Goal: Find contact information: Find contact information

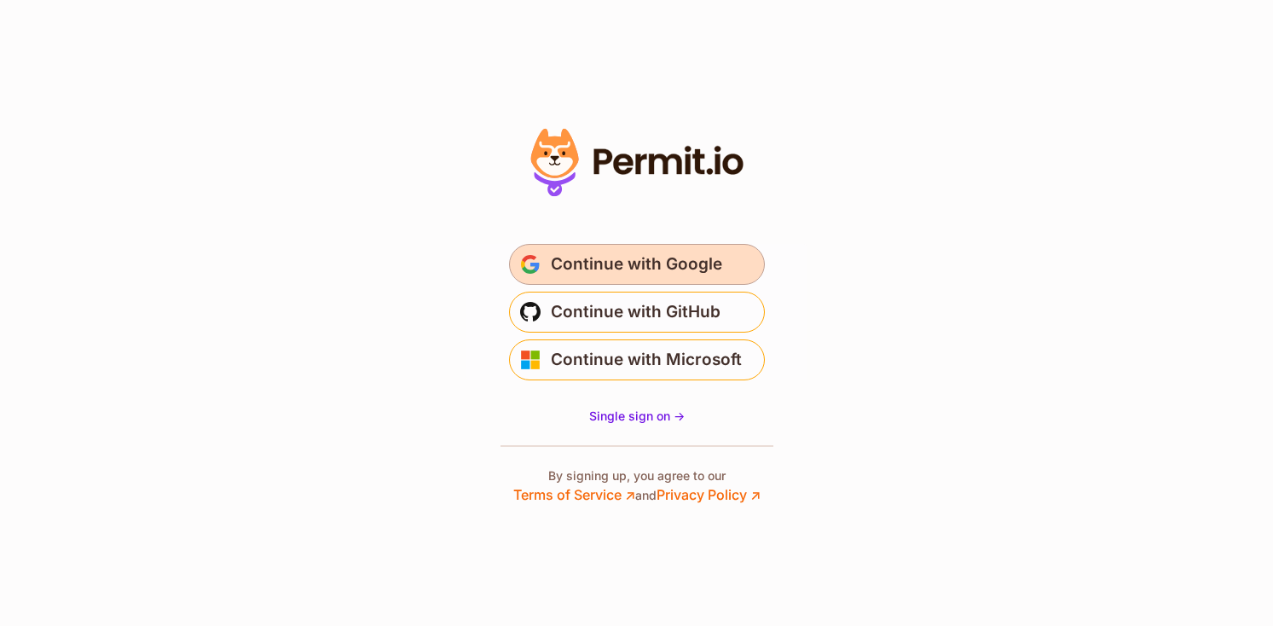
click at [663, 267] on span "Continue with Google" at bounding box center [636, 264] width 171 height 27
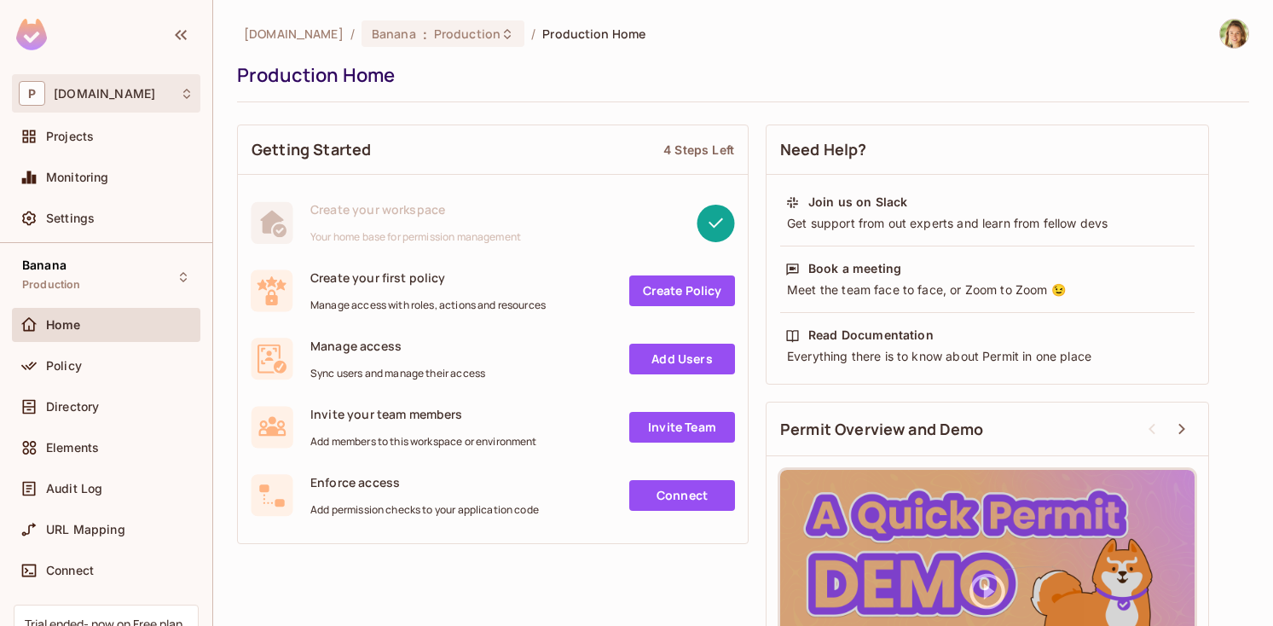
click at [91, 103] on div "P [DOMAIN_NAME]" at bounding box center [106, 93] width 175 height 25
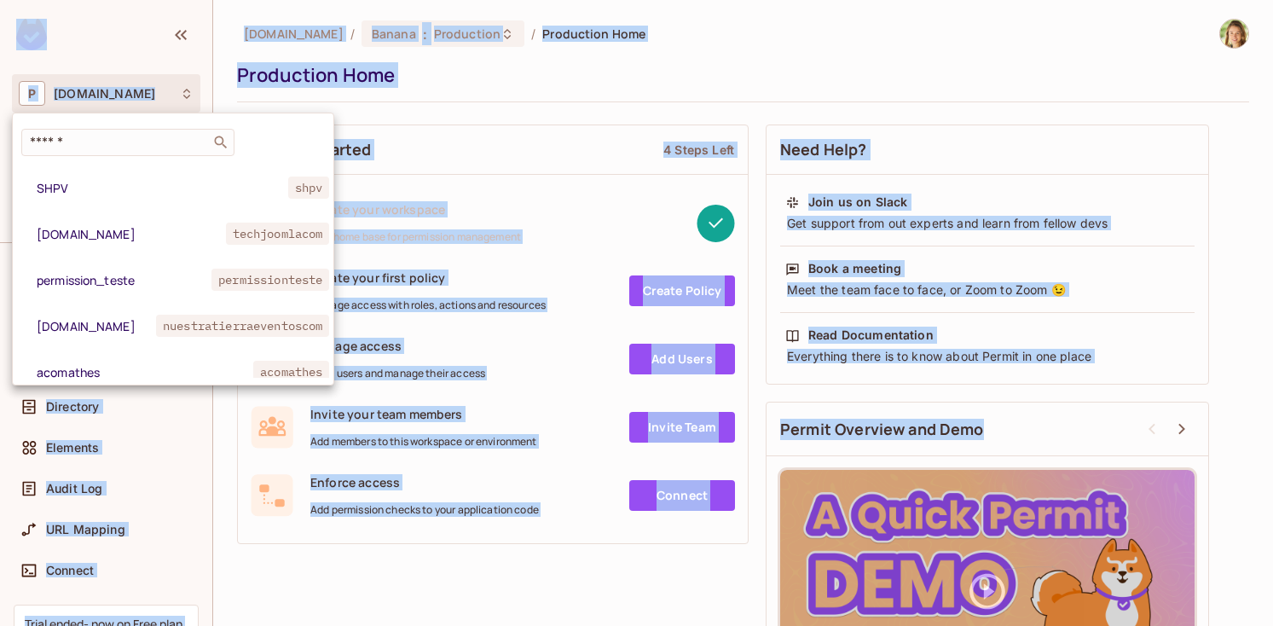
click at [91, 103] on div at bounding box center [636, 313] width 1273 height 626
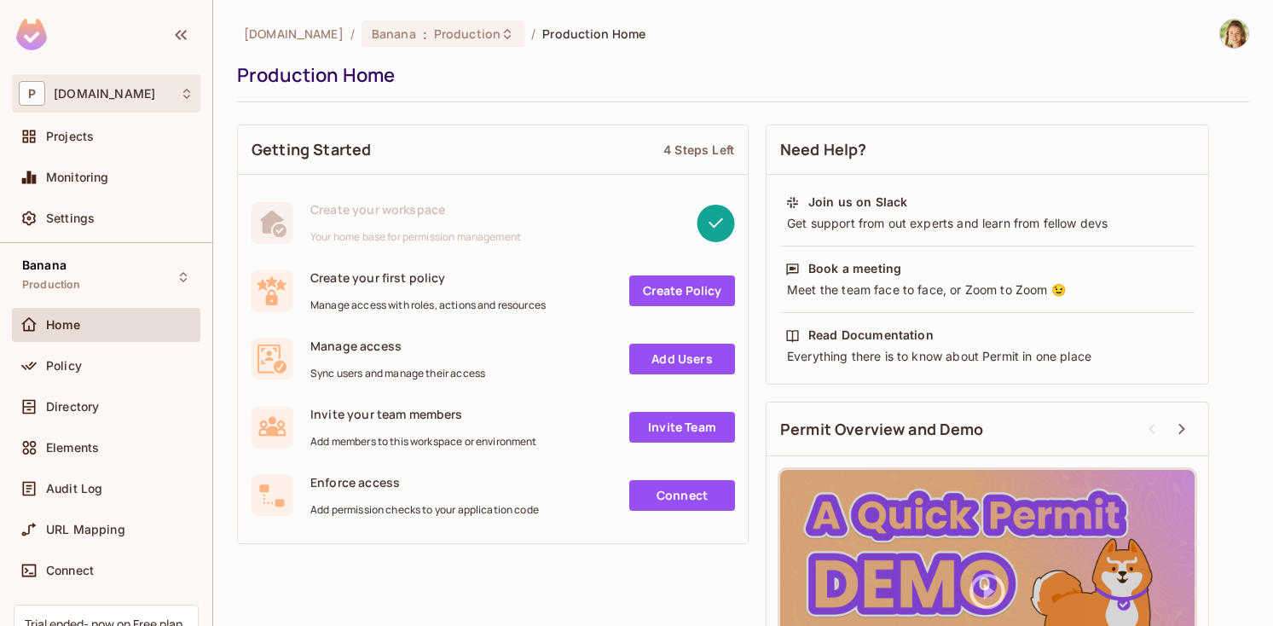
click at [93, 97] on span "[DOMAIN_NAME]" at bounding box center [104, 94] width 101 height 14
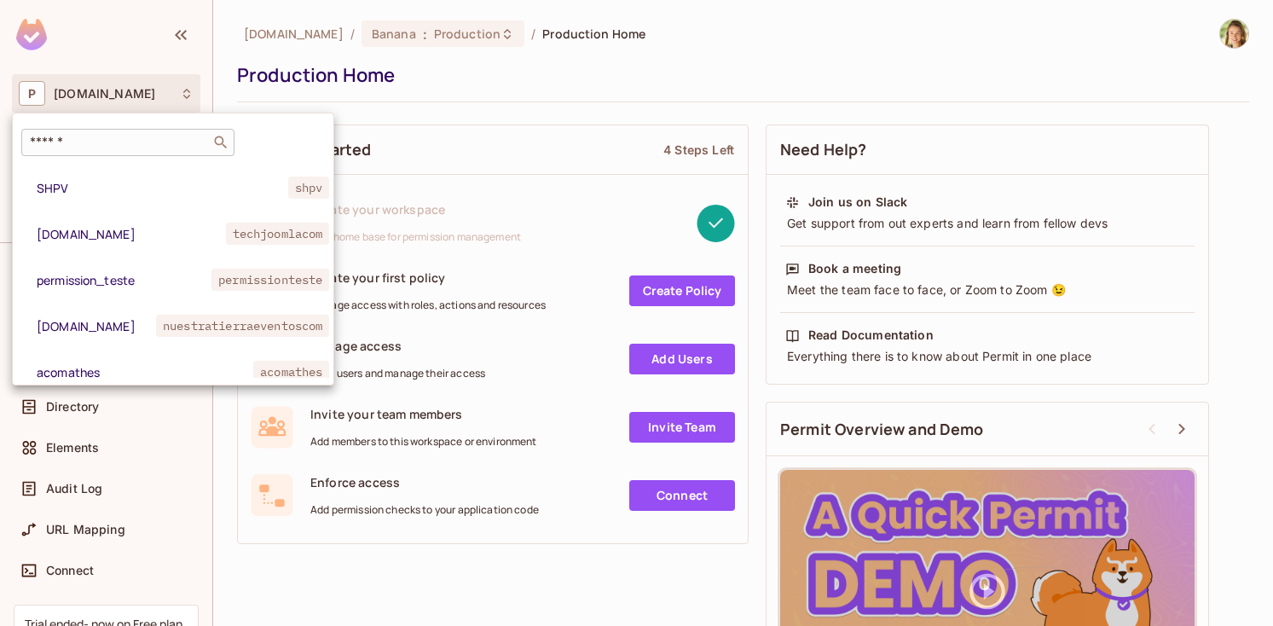
click at [113, 145] on input "text" at bounding box center [115, 142] width 179 height 17
paste input "**********"
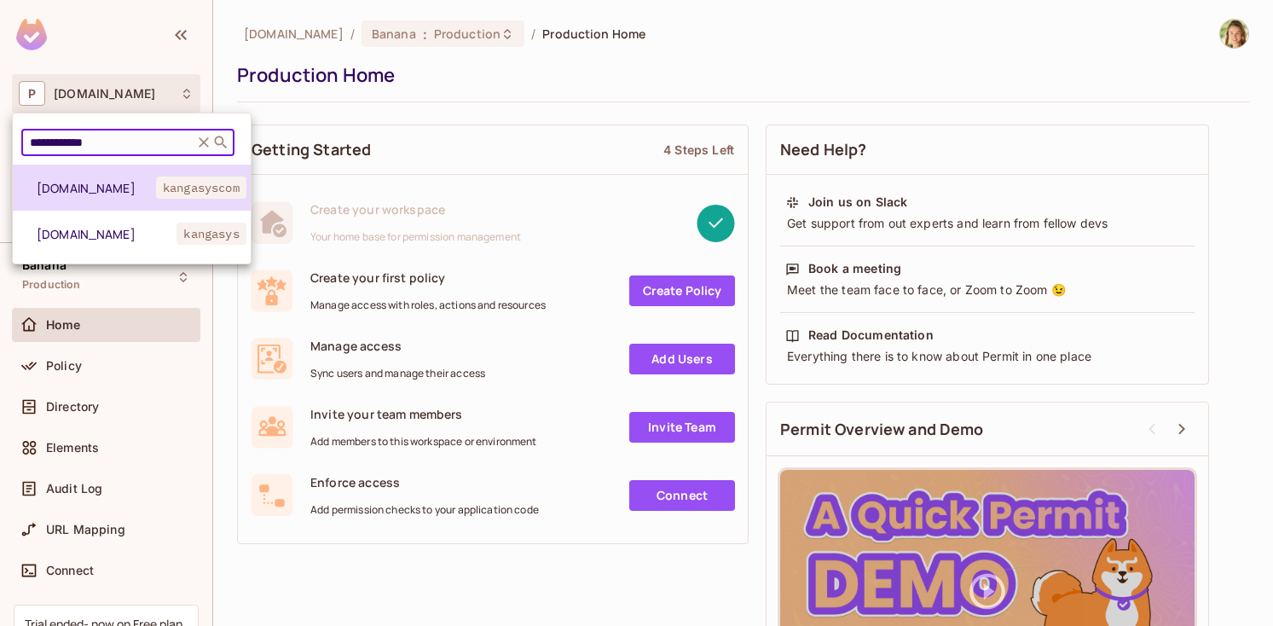
type input "**********"
click at [94, 202] on li "[DOMAIN_NAME] kangasyscom" at bounding box center [132, 188] width 238 height 46
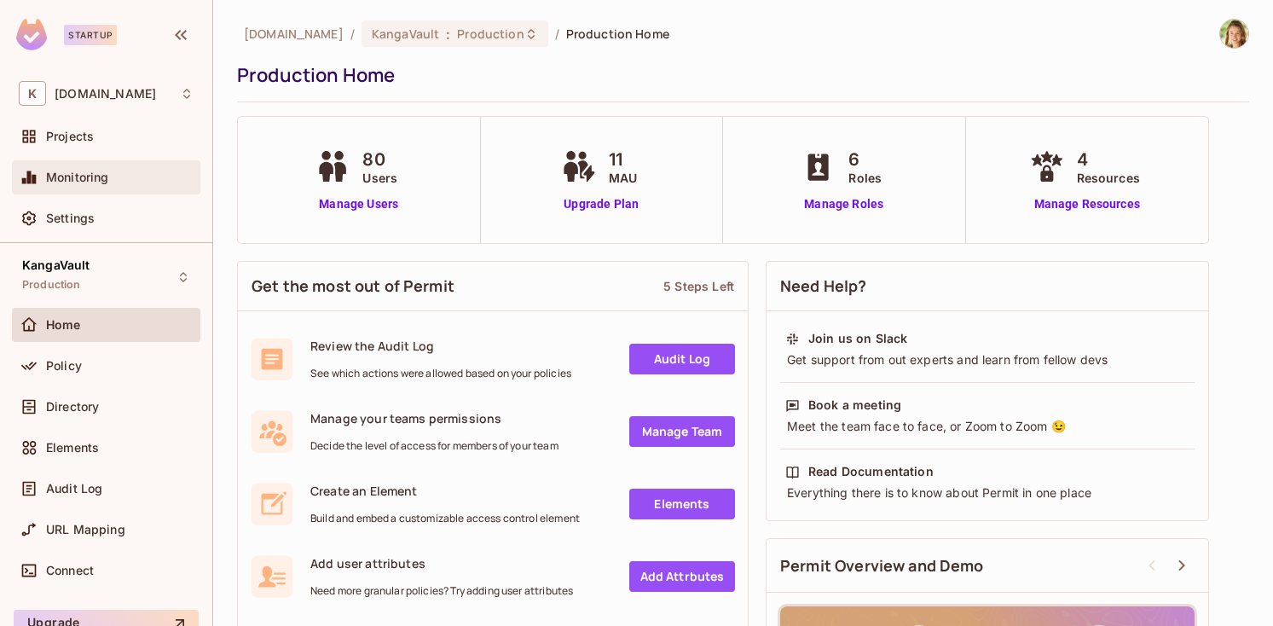
click at [105, 171] on span "Monitoring" at bounding box center [77, 178] width 63 height 14
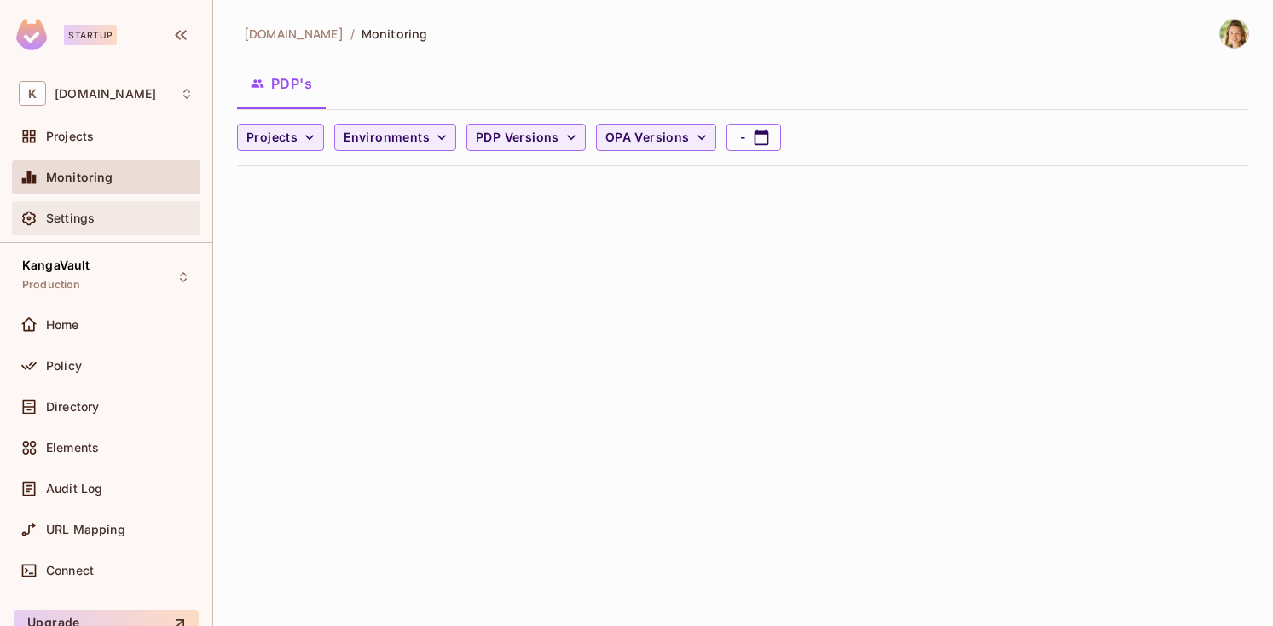
click at [93, 217] on span "Settings" at bounding box center [70, 218] width 49 height 14
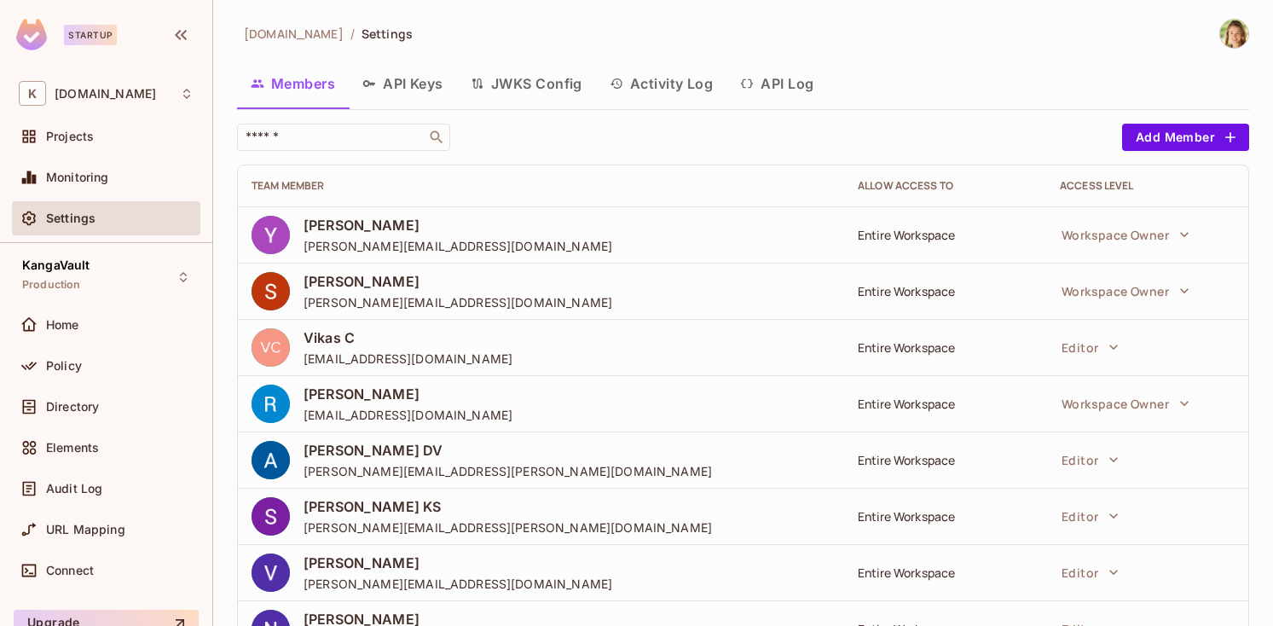
scroll to position [125, 0]
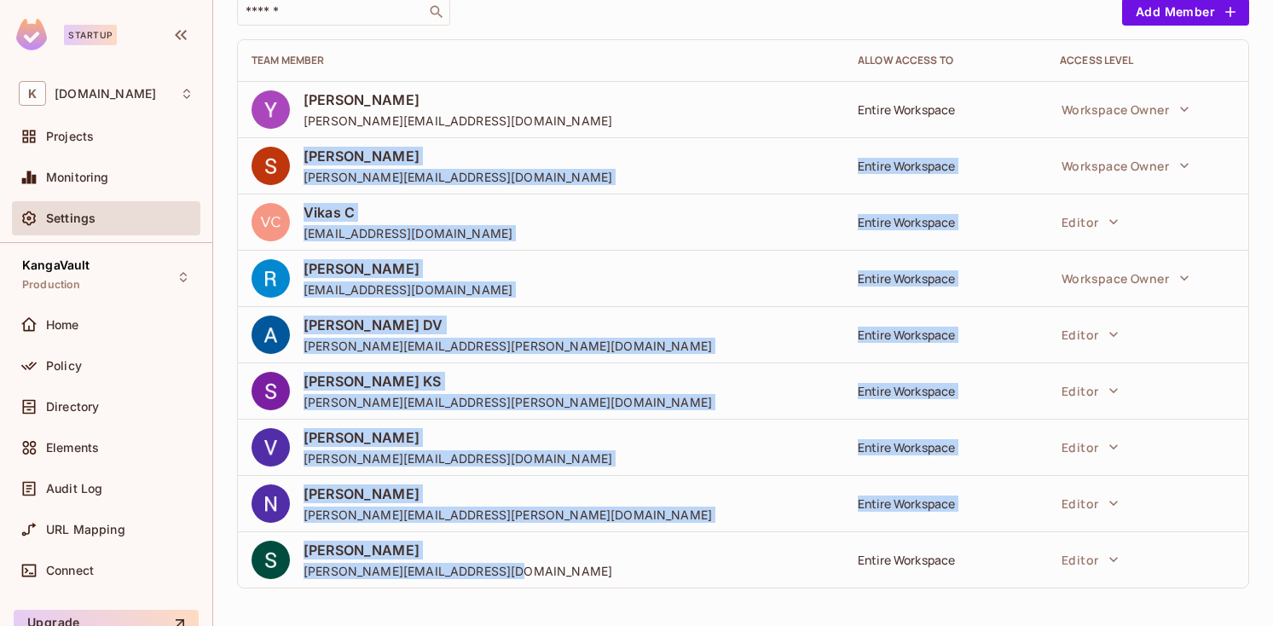
drag, startPoint x: 538, startPoint y: 575, endPoint x: 299, endPoint y: 153, distance: 484.9
click at [299, 153] on tbody "[PERSON_NAME] [PERSON_NAME][EMAIL_ADDRESS][DOMAIN_NAME] Entire Workspace Worksp…" at bounding box center [743, 334] width 1010 height 507
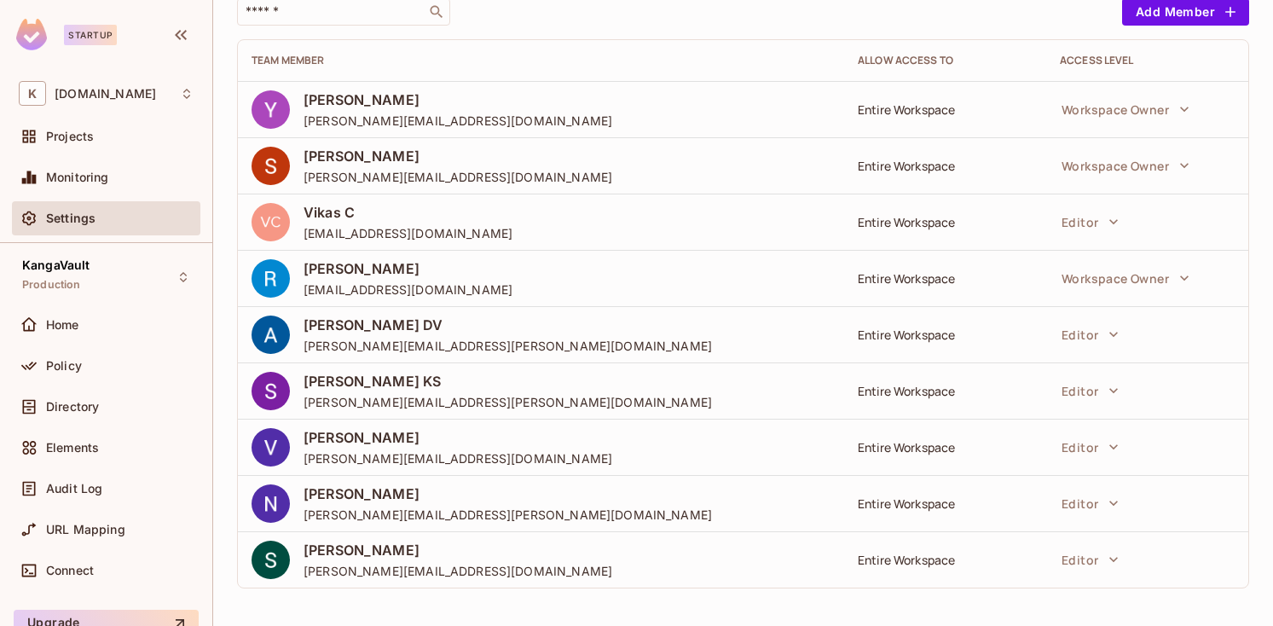
drag, startPoint x: 299, startPoint y: 110, endPoint x: 414, endPoint y: 314, distance: 233.6
click at [411, 310] on tbody "[PERSON_NAME] [PERSON_NAME][EMAIL_ADDRESS][DOMAIN_NAME] Entire Workspace Worksp…" at bounding box center [743, 334] width 1010 height 507
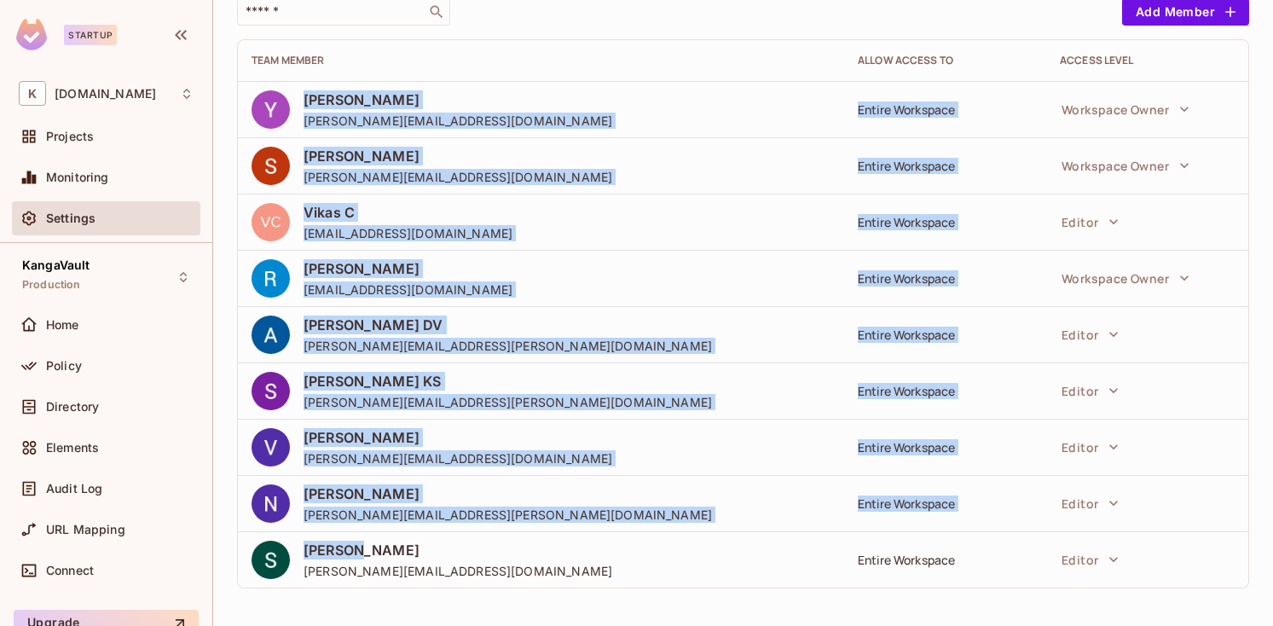
drag, startPoint x: 566, startPoint y: 557, endPoint x: 305, endPoint y: 94, distance: 531.5
click at [305, 94] on tbody "[PERSON_NAME] [PERSON_NAME][EMAIL_ADDRESS][DOMAIN_NAME] Entire Workspace Worksp…" at bounding box center [743, 334] width 1010 height 507
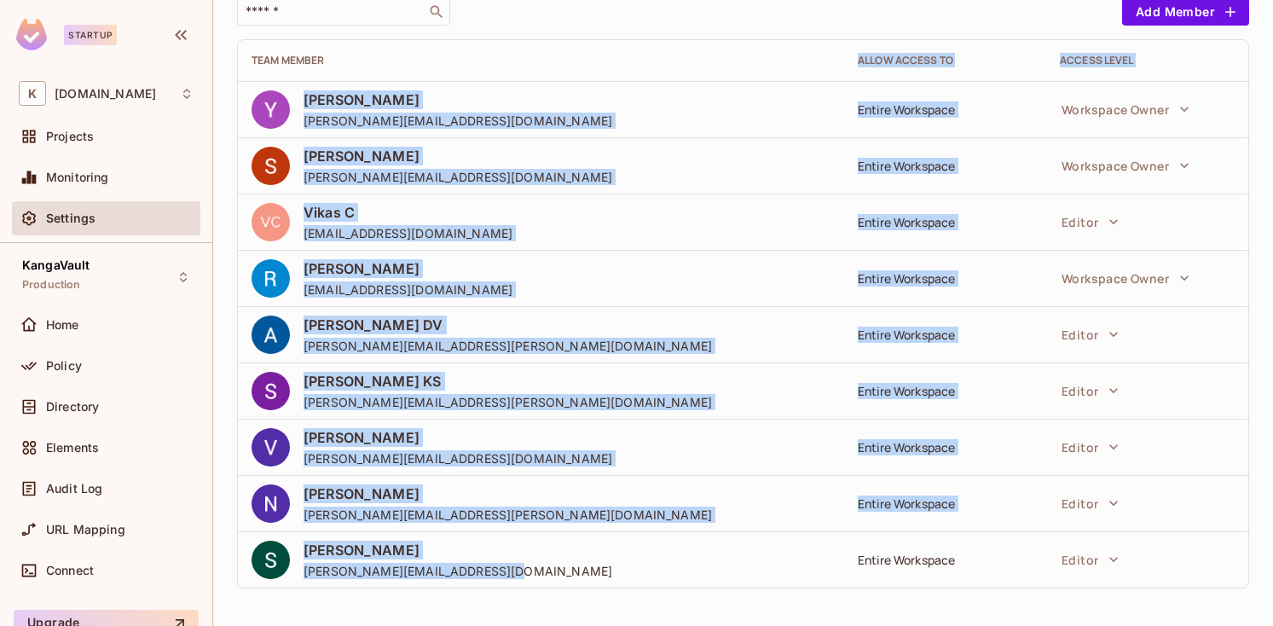
drag, startPoint x: 539, startPoint y: 576, endPoint x: 296, endPoint y: 75, distance: 556.4
click at [296, 75] on table "Team Member Allow Access to Access Level [PERSON_NAME] [PERSON_NAME][EMAIL_ADDR…" at bounding box center [743, 313] width 1010 height 547
copy table "Allow Access to Access Level [PERSON_NAME] [PERSON_NAME][EMAIL_ADDRESS][DOMAIN_…"
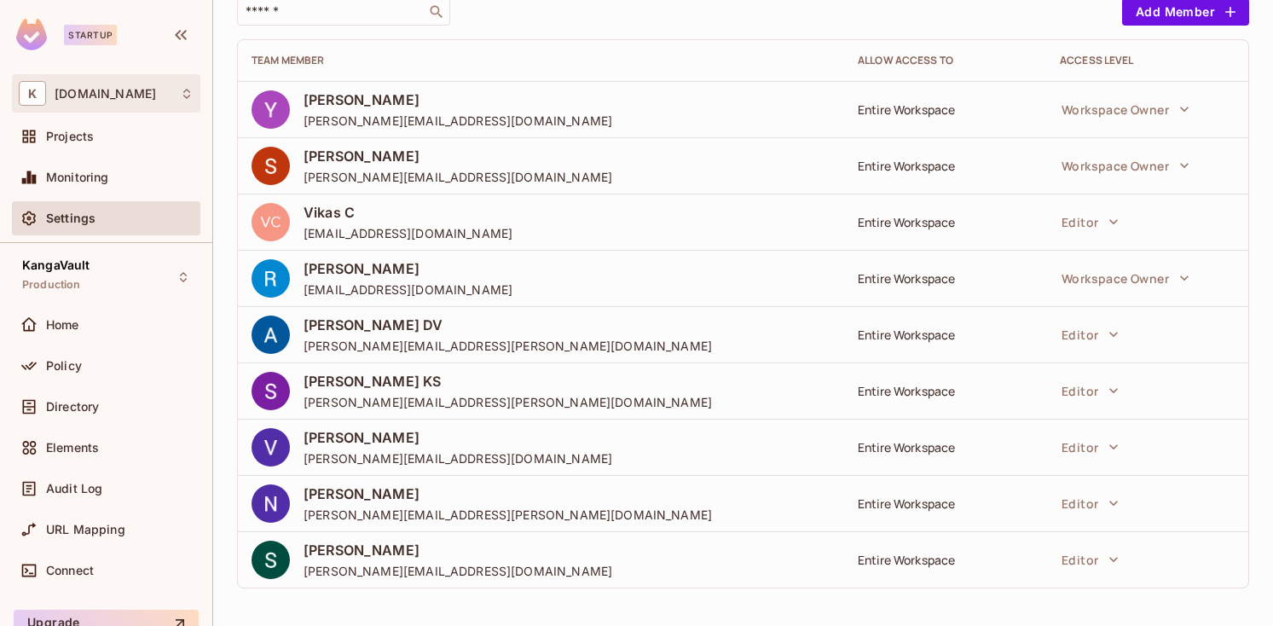
click at [77, 108] on div "K [DOMAIN_NAME]" at bounding box center [106, 93] width 188 height 38
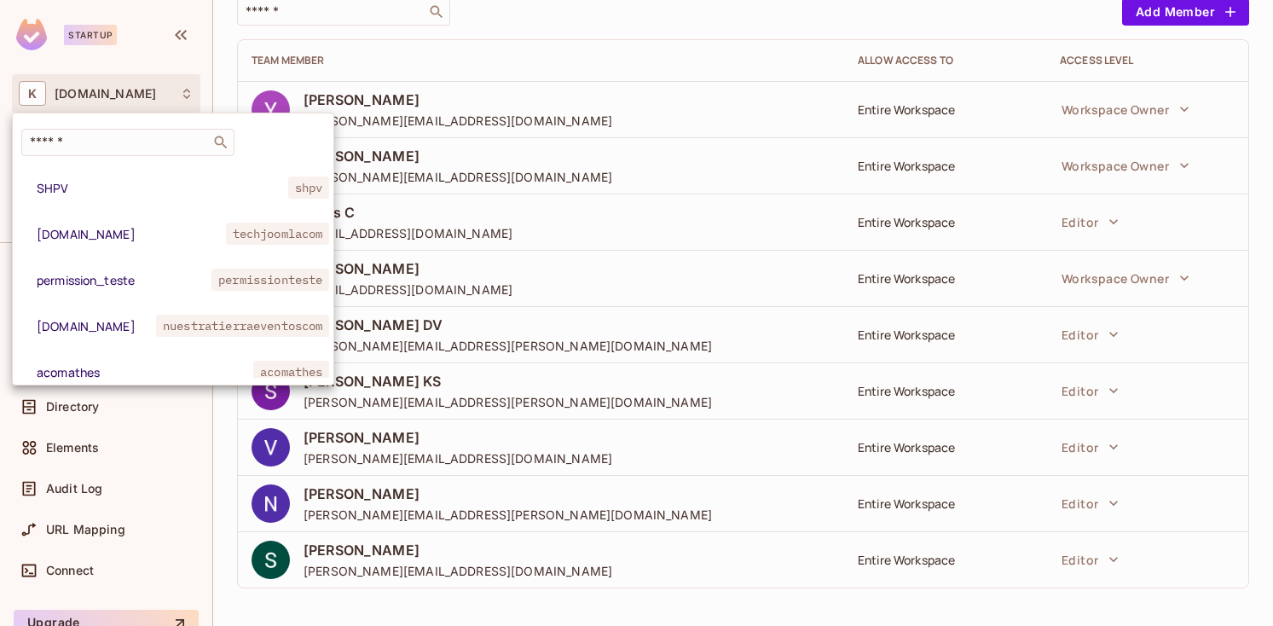
click at [77, 108] on div at bounding box center [636, 313] width 1273 height 626
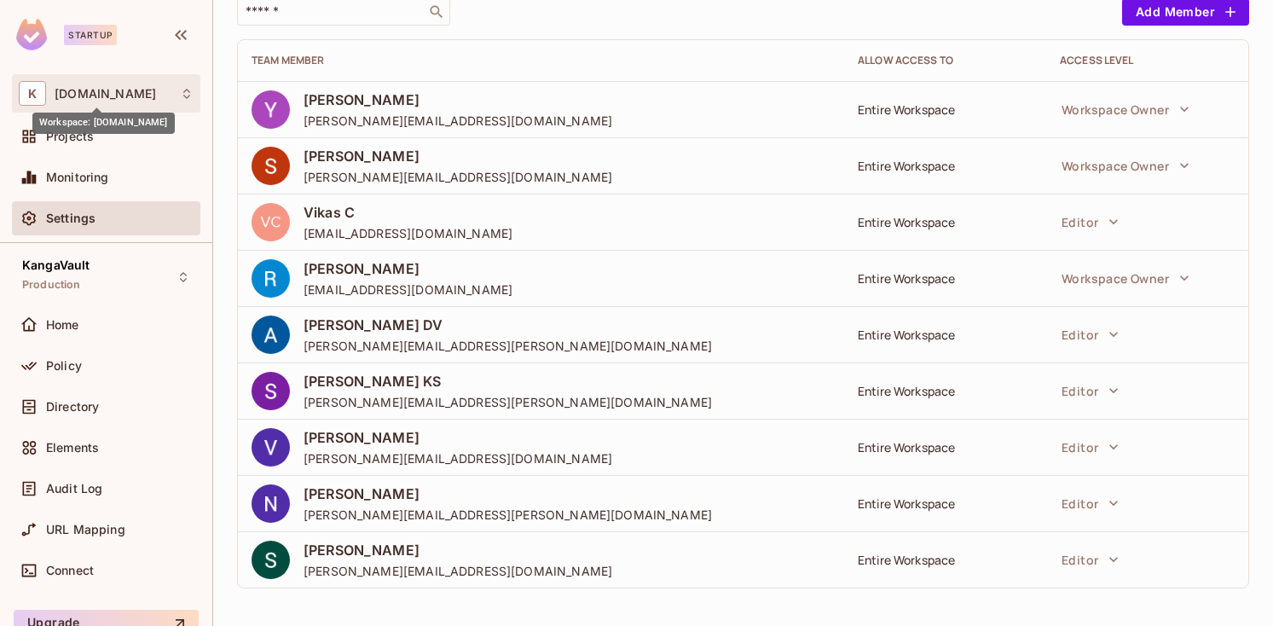
click at [80, 98] on span "[DOMAIN_NAME]" at bounding box center [105, 94] width 101 height 14
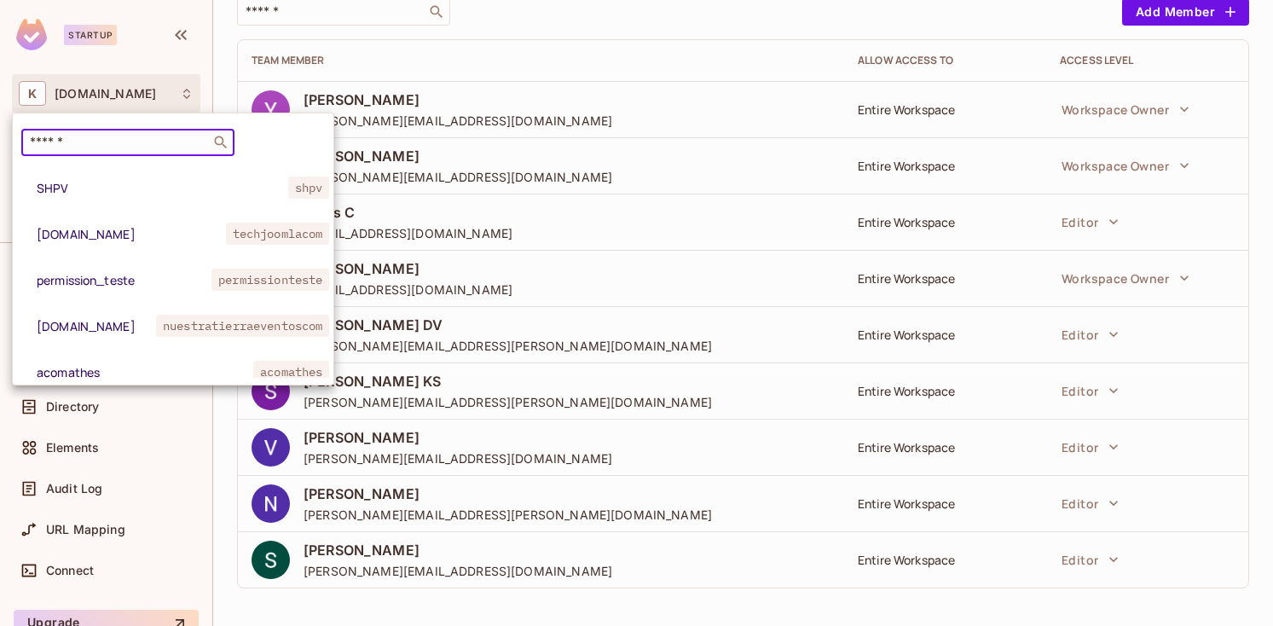
click at [78, 150] on input "text" at bounding box center [115, 142] width 179 height 17
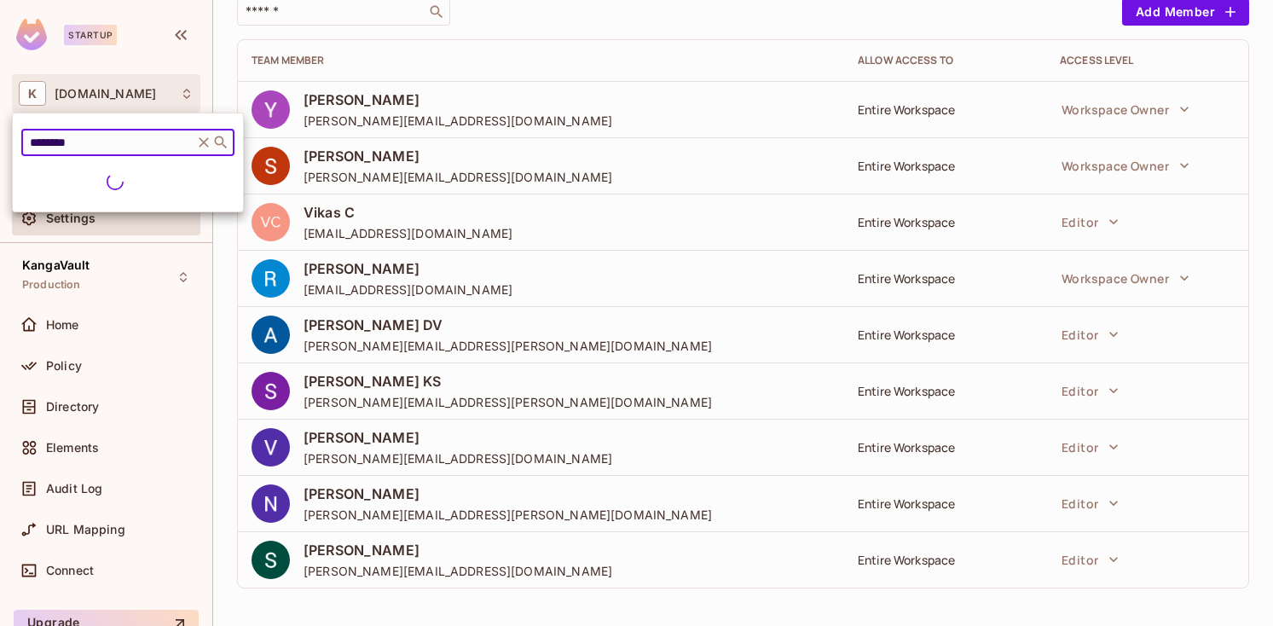
type input "********"
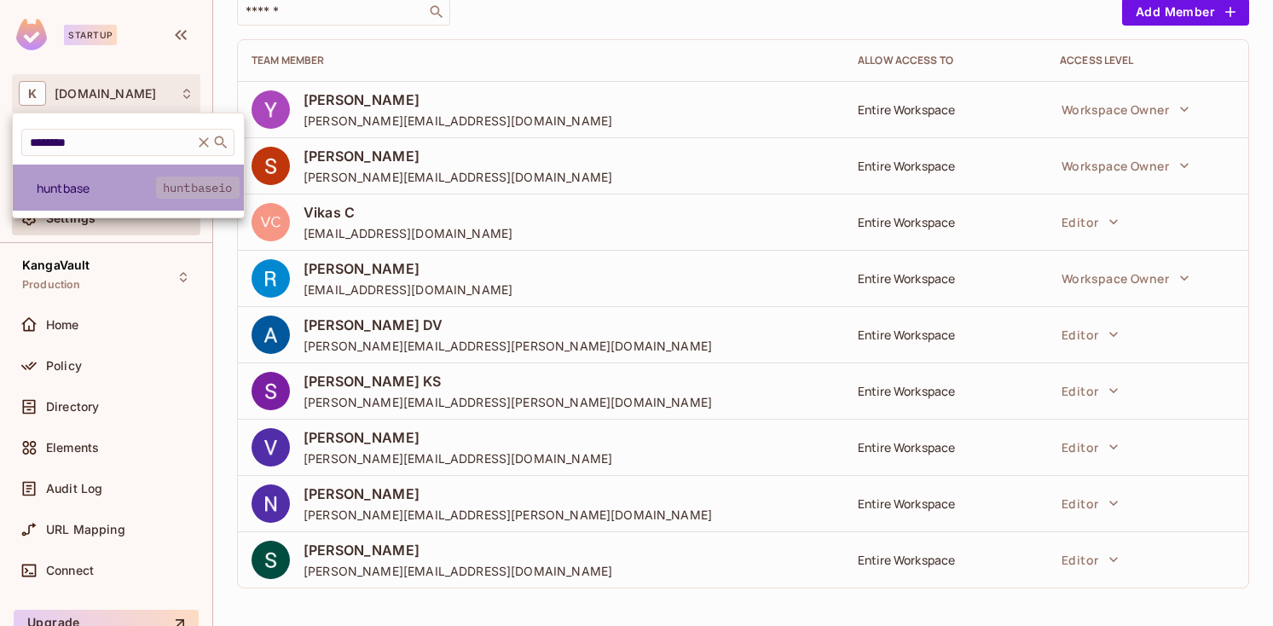
click at [81, 197] on li "huntbase huntbaseio" at bounding box center [128, 188] width 231 height 46
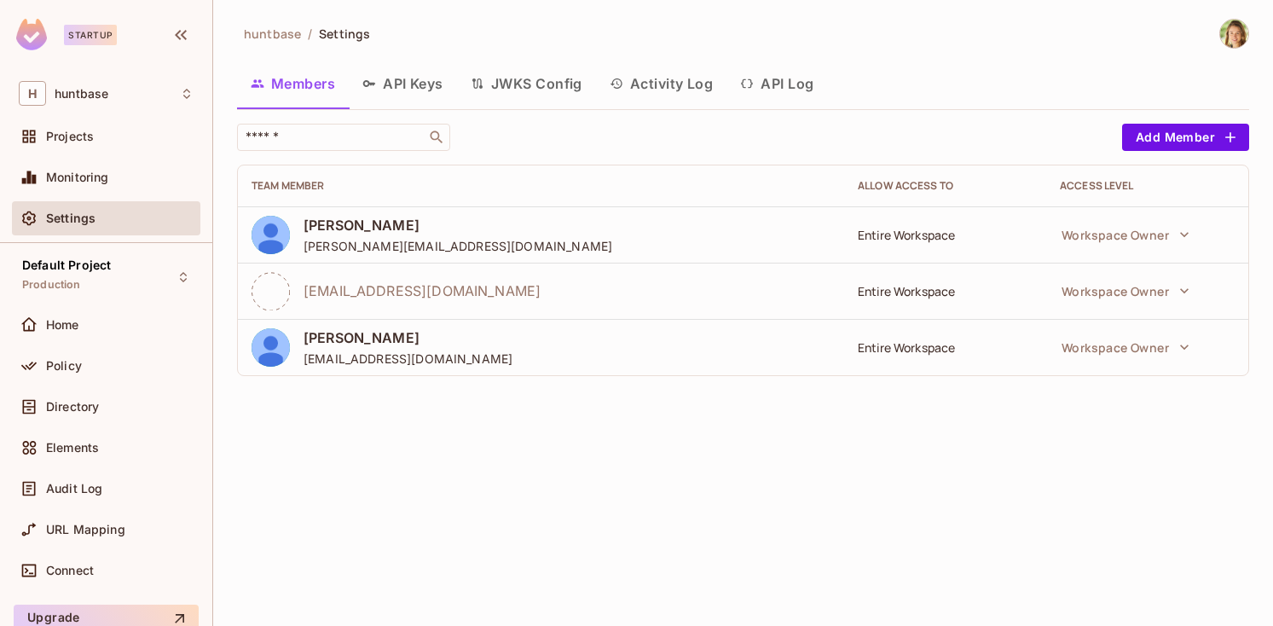
click at [372, 250] on span "[PERSON_NAME][EMAIL_ADDRESS][DOMAIN_NAME]" at bounding box center [458, 246] width 309 height 16
copy span "huntbase"
click at [363, 246] on span "[PERSON_NAME][EMAIL_ADDRESS][DOMAIN_NAME]" at bounding box center [458, 246] width 309 height 16
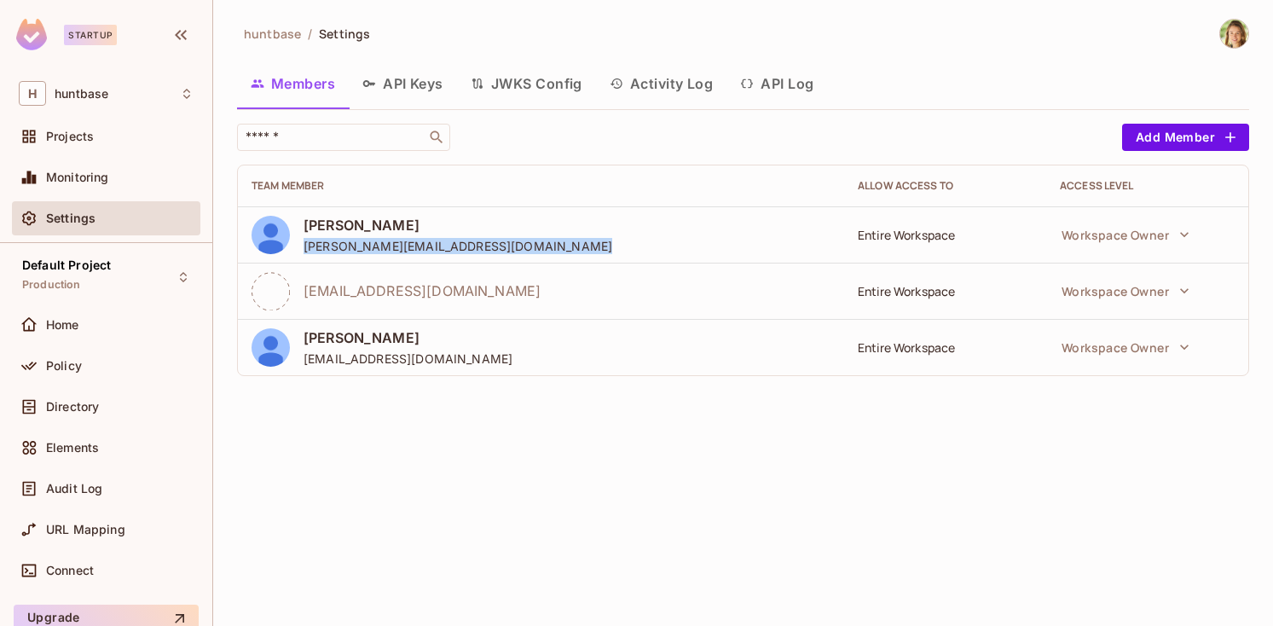
click at [363, 246] on span "[PERSON_NAME][EMAIL_ADDRESS][DOMAIN_NAME]" at bounding box center [458, 246] width 309 height 16
copy span "[PERSON_NAME][EMAIL_ADDRESS][DOMAIN_NAME]"
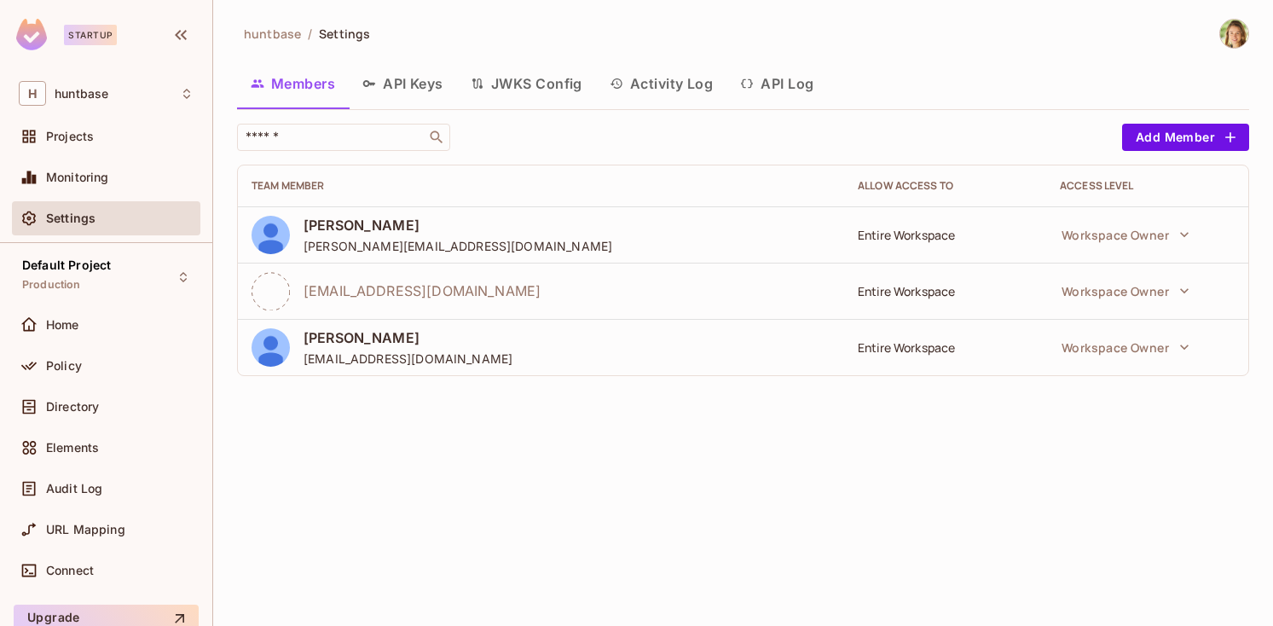
click at [375, 362] on span "[EMAIL_ADDRESS][DOMAIN_NAME]" at bounding box center [408, 358] width 209 height 16
copy span "[EMAIL_ADDRESS][DOMAIN_NAME]"
